Goal: Information Seeking & Learning: Check status

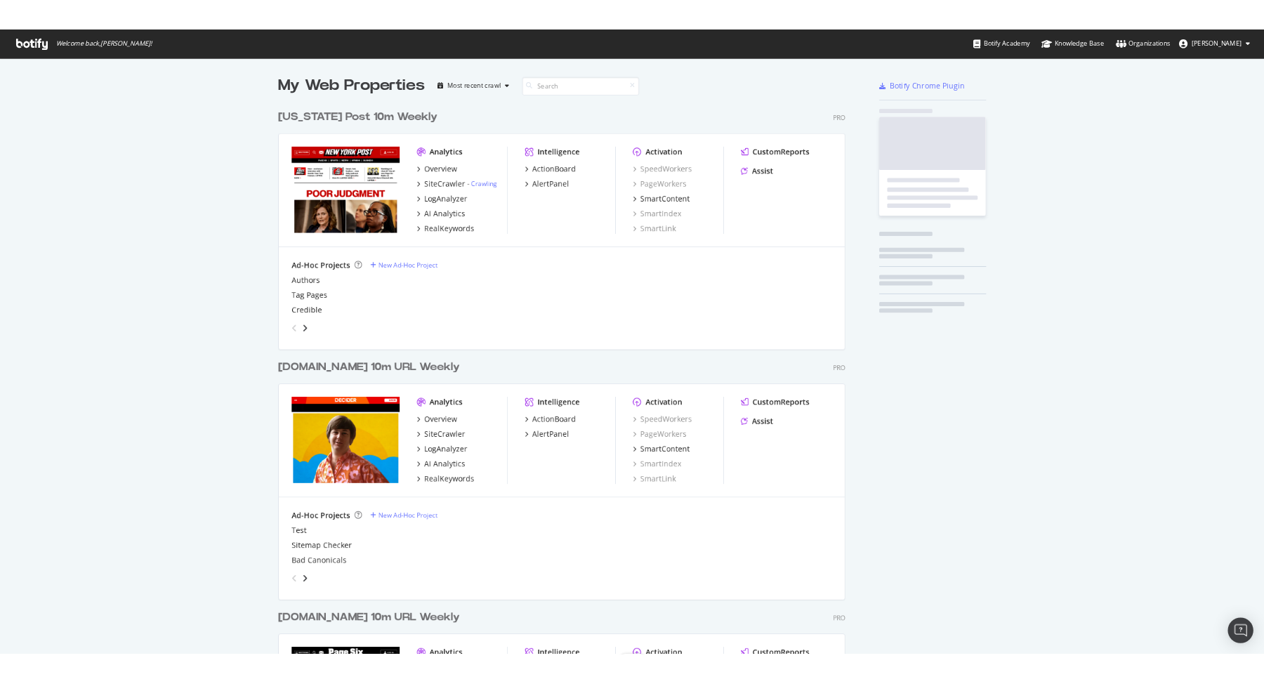
scroll to position [1669, 746]
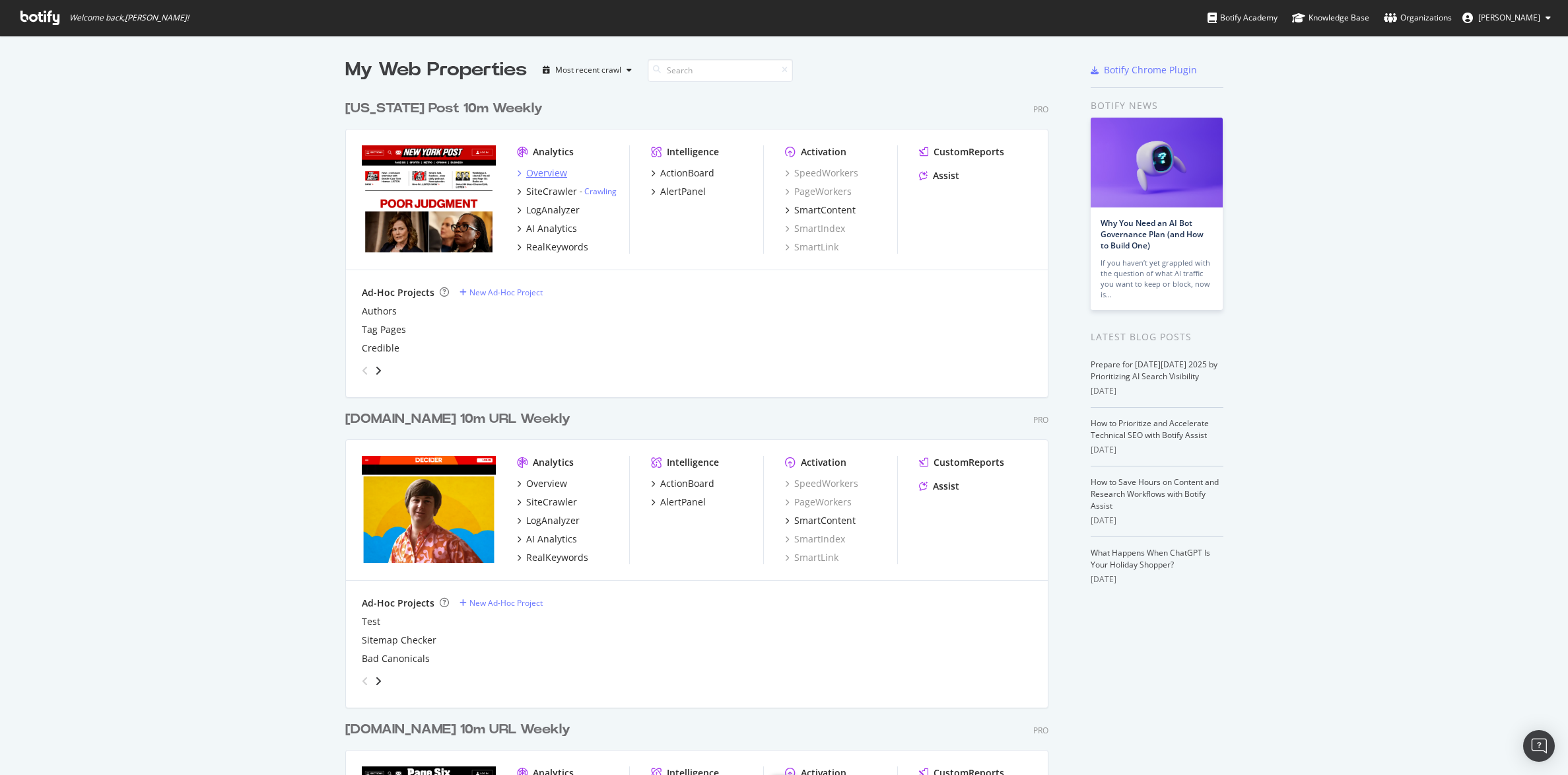
click at [545, 172] on div "Overview" at bounding box center [547, 173] width 41 height 13
